Goal: Task Accomplishment & Management: Manage account settings

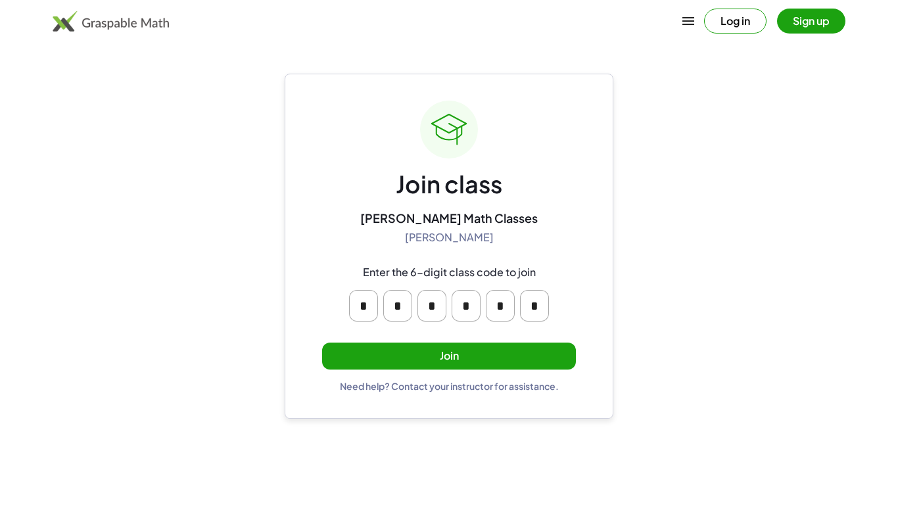
click at [484, 362] on button "Join" at bounding box center [449, 355] width 254 height 27
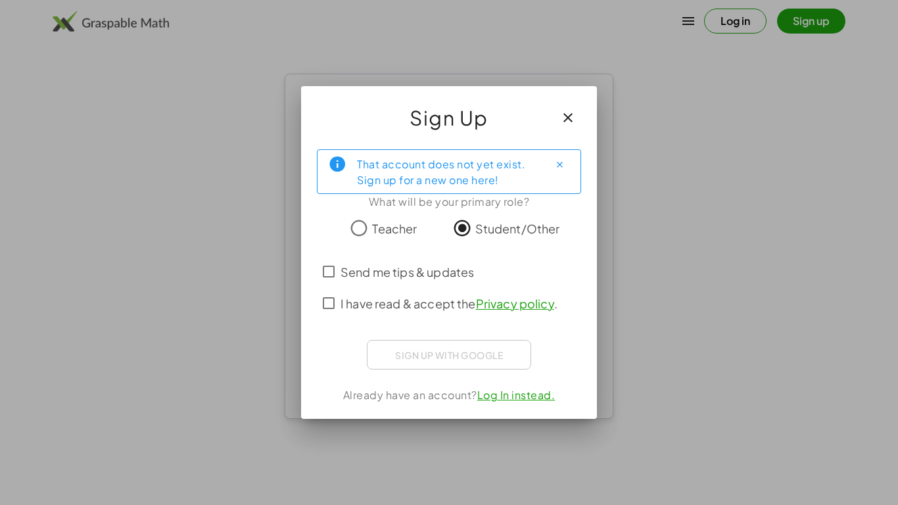
click at [356, 303] on span "I have read & accept the Privacy policy ." at bounding box center [448, 303] width 217 height 18
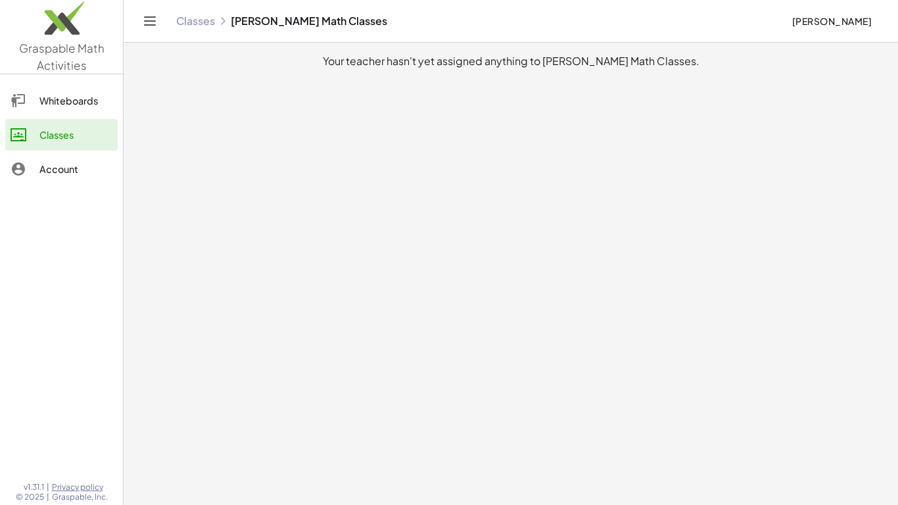
click at [68, 99] on div "Whiteboards" at bounding box center [75, 101] width 73 height 16
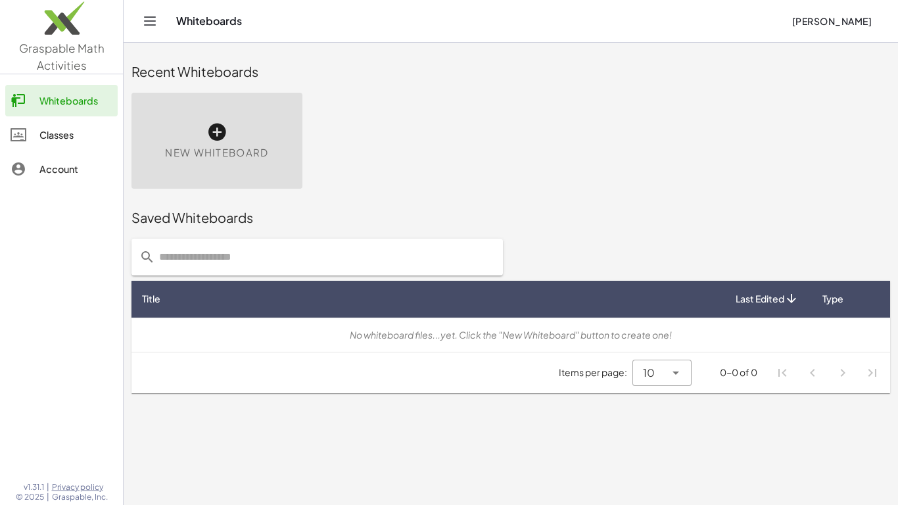
click at [55, 144] on link "Classes" at bounding box center [61, 135] width 112 height 32
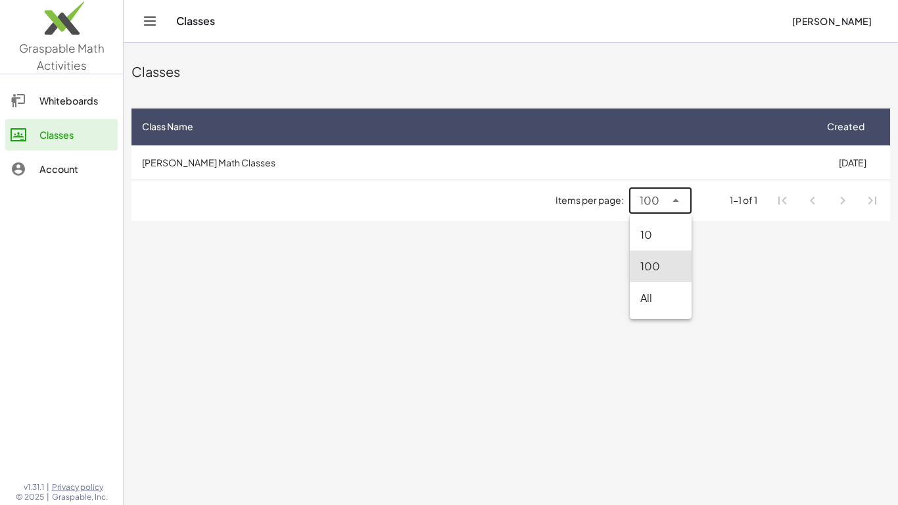
click at [644, 198] on span "100" at bounding box center [650, 201] width 20 height 16
click at [661, 337] on main "Classes Class Name Created [PERSON_NAME] Math Classes [DATE] Items per page: 10…" at bounding box center [511, 252] width 774 height 505
click at [647, 204] on span "100" at bounding box center [650, 201] width 20 height 16
click at [739, 359] on main "Classes Class Name Created [PERSON_NAME] Math Classes [DATE] Items per page: 10…" at bounding box center [511, 252] width 774 height 505
